Goal: Task Accomplishment & Management: Complete application form

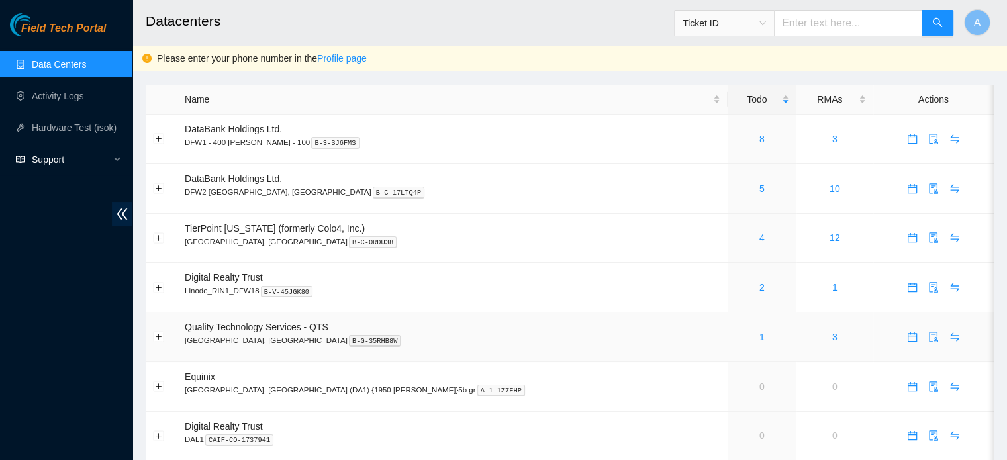
click at [93, 170] on span "Support" at bounding box center [71, 159] width 78 height 26
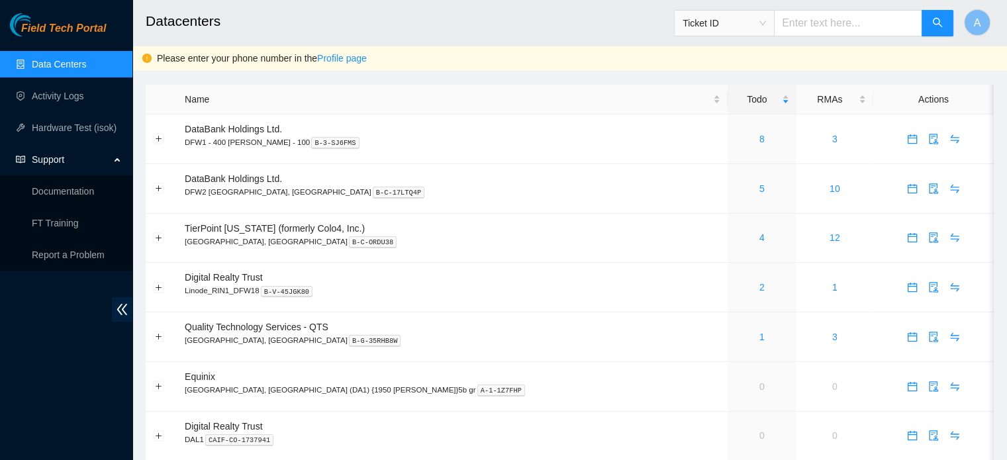
click at [89, 156] on span "Support" at bounding box center [71, 159] width 78 height 26
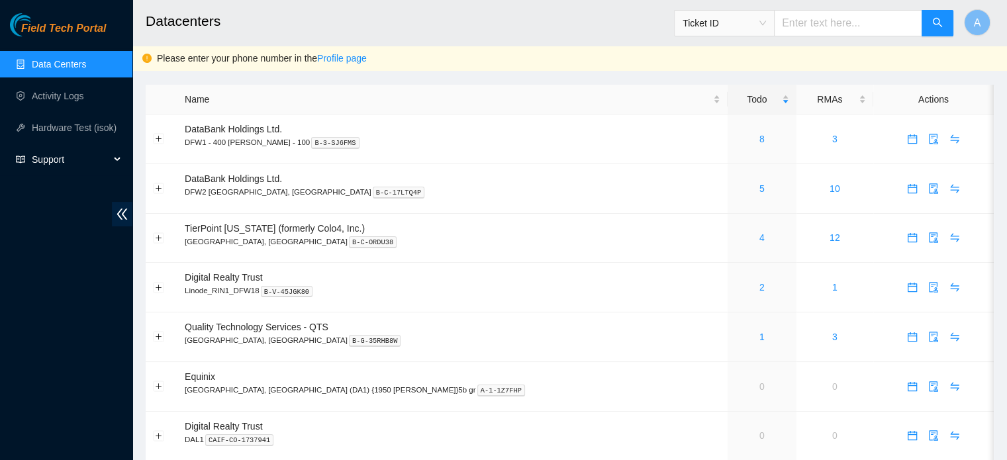
click at [89, 163] on span "Support" at bounding box center [71, 159] width 78 height 26
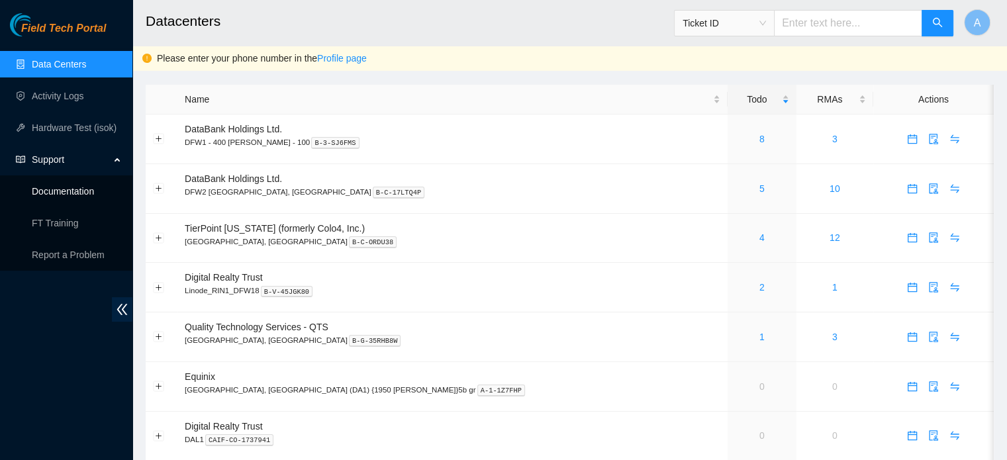
click at [92, 197] on link "Documentation" at bounding box center [63, 191] width 62 height 11
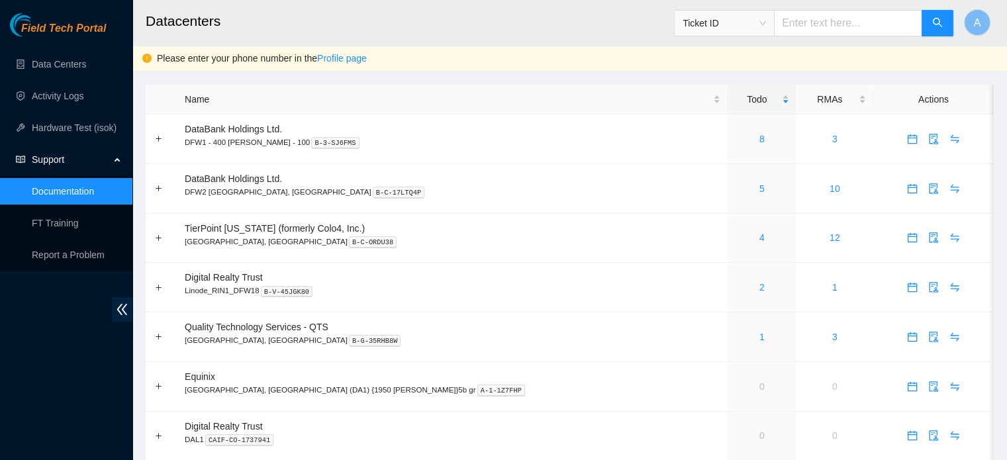
click at [852, 21] on input "text" at bounding box center [848, 23] width 148 height 26
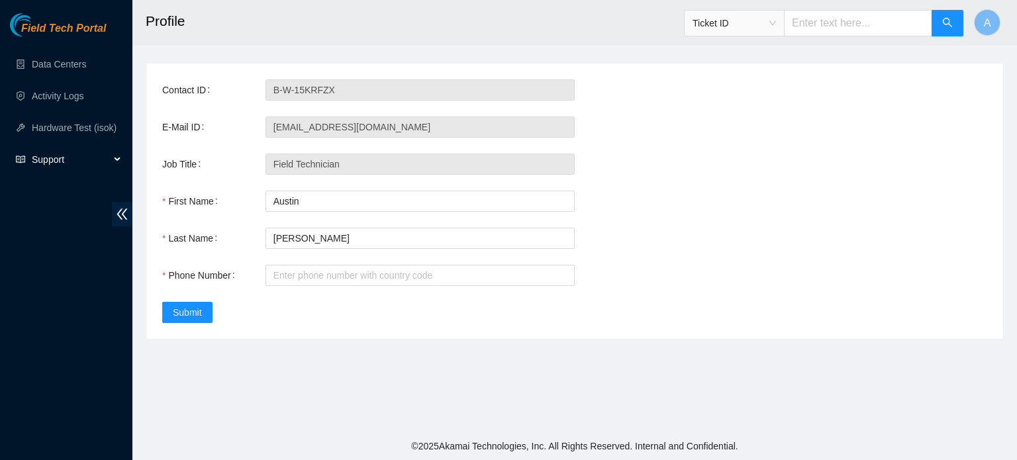
click at [50, 164] on span "Support" at bounding box center [71, 159] width 78 height 26
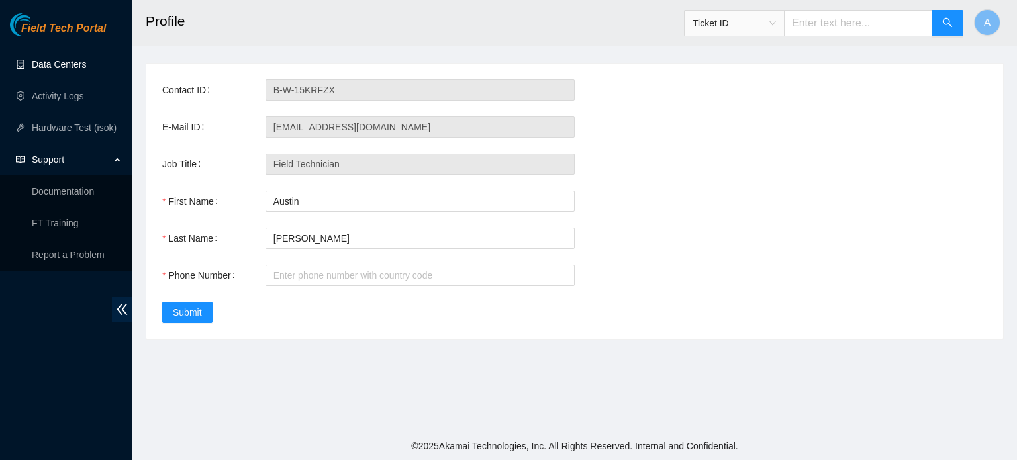
click at [51, 60] on link "Data Centers" at bounding box center [59, 64] width 54 height 11
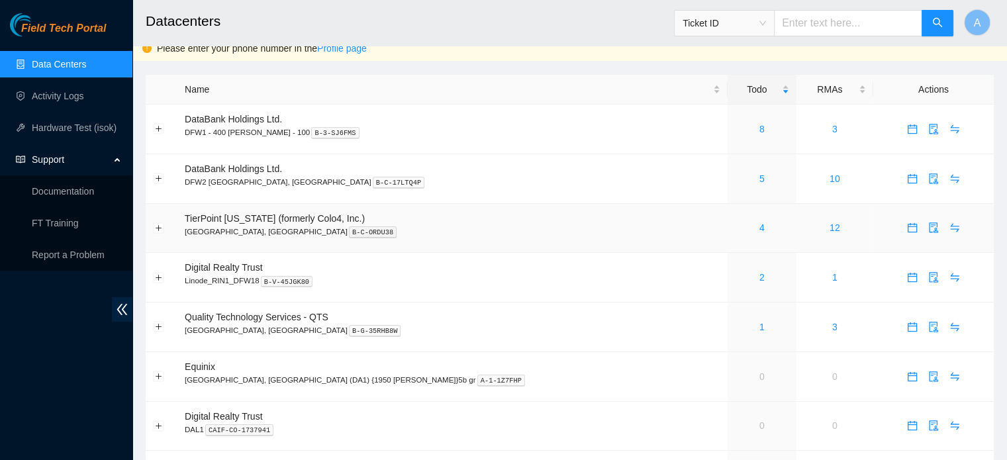
scroll to position [11, 0]
click at [908, 229] on icon "calendar" at bounding box center [912, 227] width 9 height 9
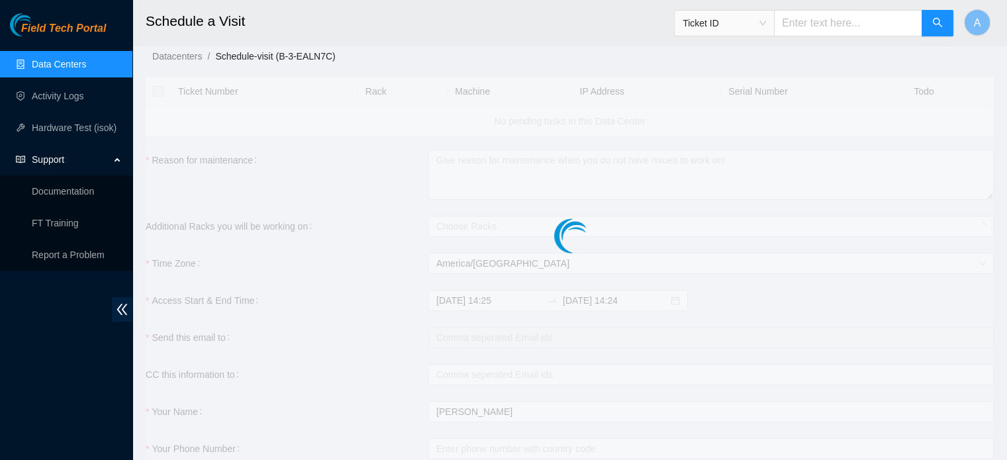
checkbox input "true"
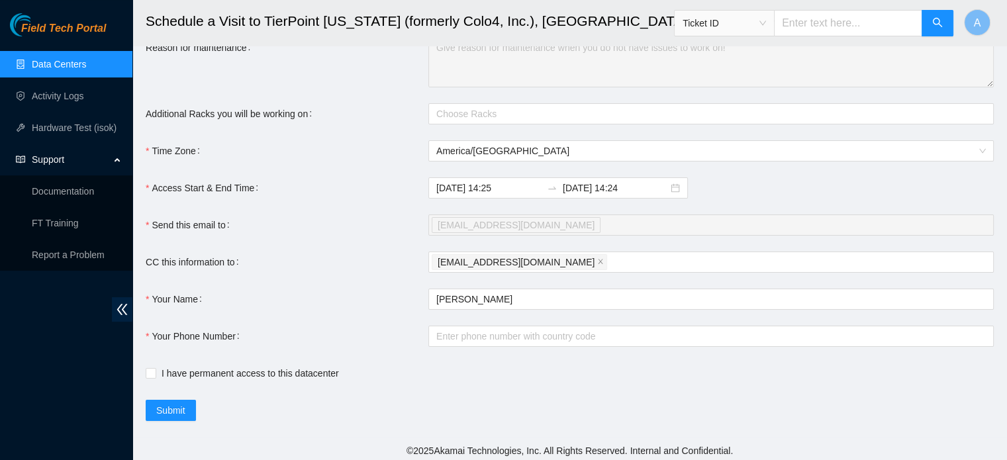
scroll to position [156, 0]
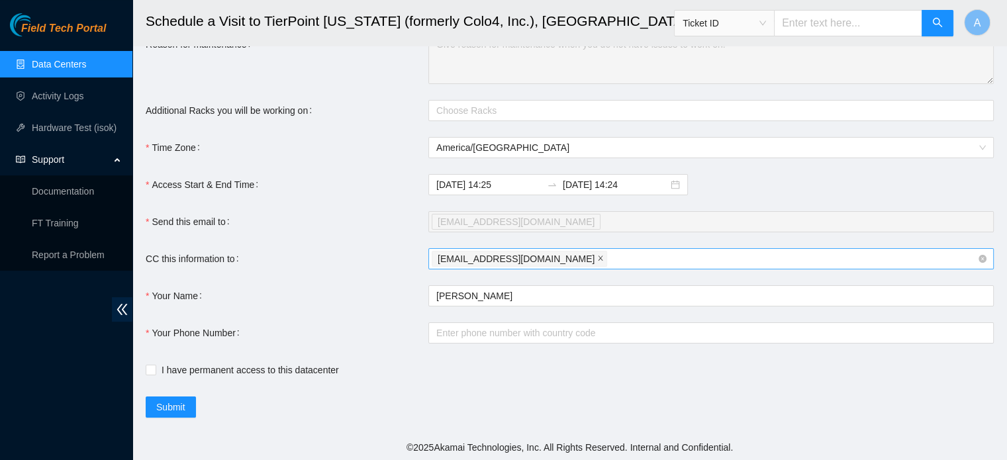
click at [597, 252] on span at bounding box center [600, 259] width 7 height 15
click at [558, 252] on div at bounding box center [705, 259] width 546 height 16
paste input "fts-dfw@akamai.com; nie-hivemind@akamai.com"
type input "fts-dfw@akamai.com; nie-hivemind@akamai.com"
click at [525, 407] on form "Ticket Number Rack Machine IP Address Serial Number Todo B-V-5V9DK4T GE07 21 23…" at bounding box center [570, 174] width 849 height 487
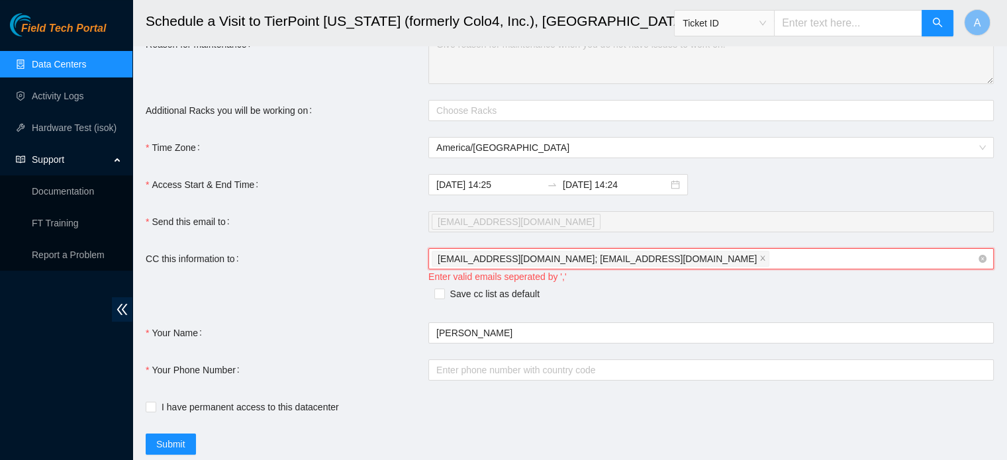
click at [528, 259] on span "fts-dfw@akamai.com; nie-hivemind@akamai.com" at bounding box center [597, 259] width 319 height 15
click at [521, 259] on span "fts-dfw@akamai.com; nie-hivemind@akamai.com" at bounding box center [597, 259] width 319 height 15
click at [502, 252] on span "fts-dfw@akamai.com; nie-hivemind@akamai.com" at bounding box center [597, 259] width 319 height 15
click at [499, 252] on span "fts-dfw@akamai.com; nie-hivemind@akamai.com" at bounding box center [597, 259] width 319 height 15
click at [760, 257] on icon "close" at bounding box center [763, 258] width 7 height 7
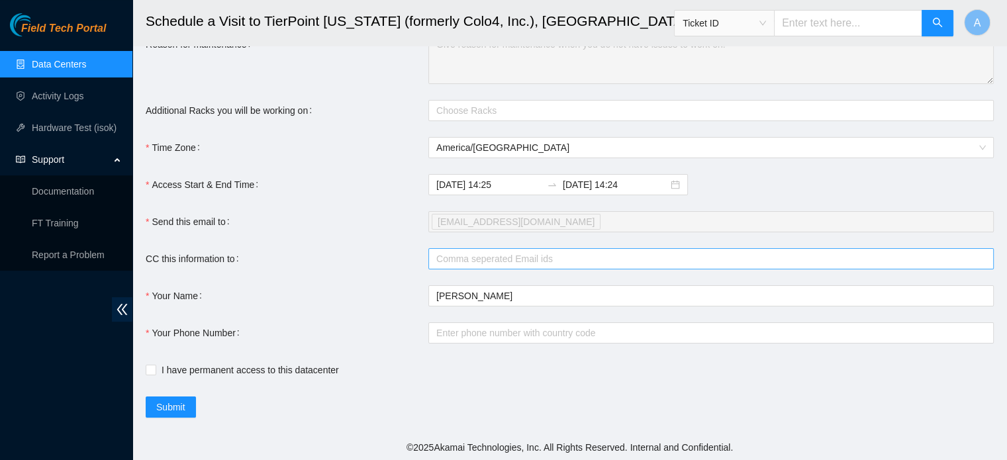
click at [626, 276] on form "Ticket Number Rack Machine IP Address Serial Number Todo B-V-5V9DK4T GE07 21 23…" at bounding box center [570, 174] width 849 height 487
click at [617, 262] on div at bounding box center [705, 259] width 546 height 16
paste input "fts-dfw@akamai.com"
type input "fts-dfw@akamai.com"
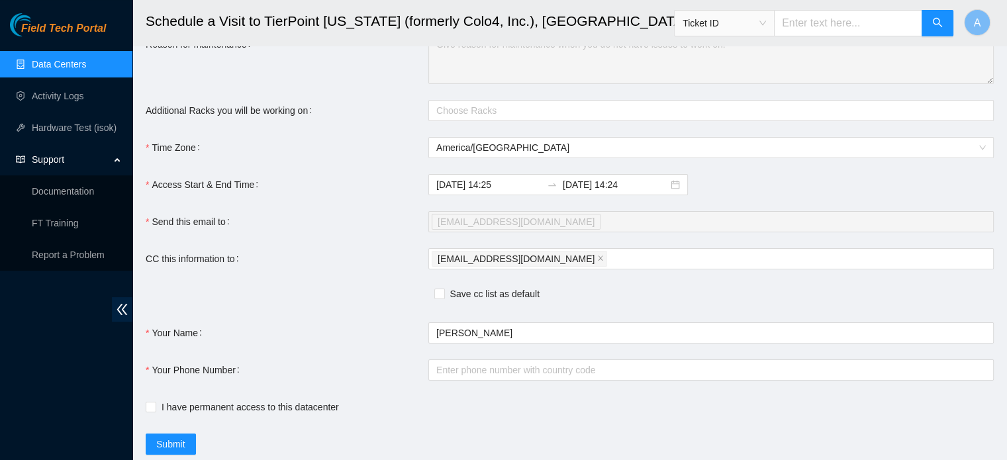
click at [400, 450] on div "Submit" at bounding box center [429, 444] width 566 height 21
click at [554, 259] on div "fts-dfw@akamai.com" at bounding box center [705, 259] width 546 height 19
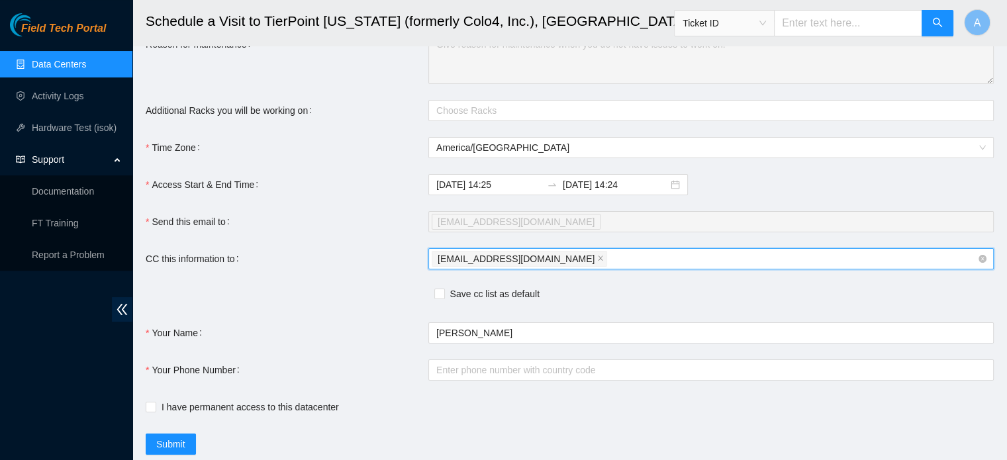
paste input "nie-hivemind@akamai.com"
type input "nie-hivemind@akamai.com"
click at [655, 285] on div "Save cc list as default" at bounding box center [429, 295] width 566 height 21
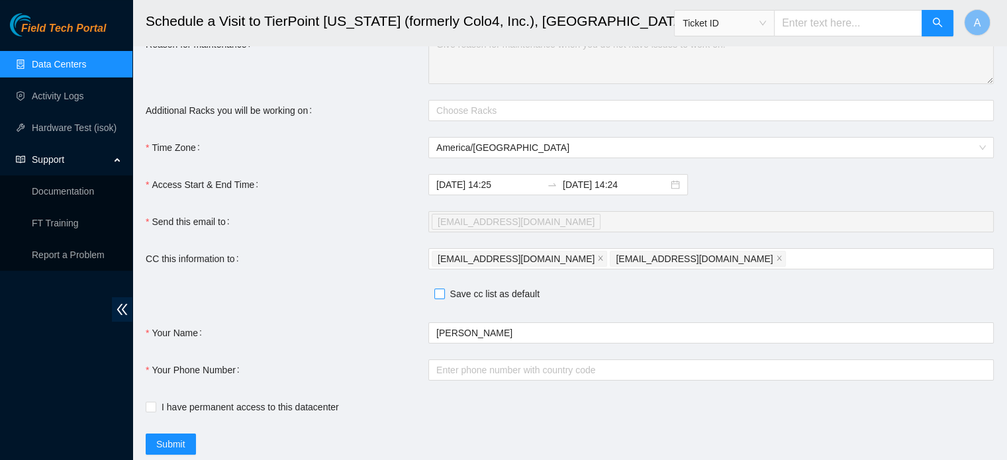
click at [440, 289] on input "Save cc list as default" at bounding box center [439, 293] width 9 height 9
checkbox input "true"
